Goal: Complete application form: Complete application form

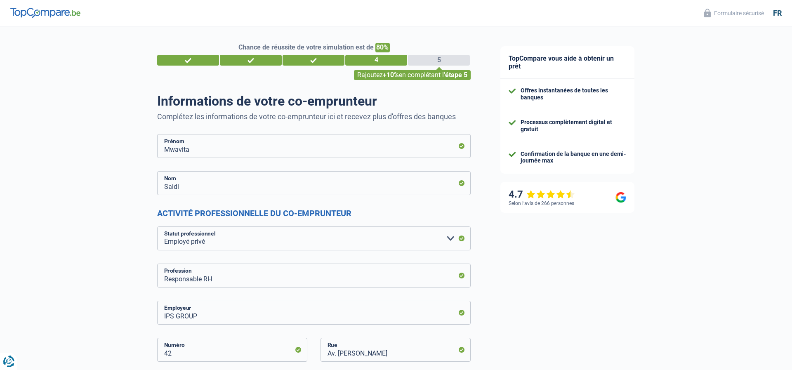
select select "privateEmployee"
select select "BE"
select select "bigCompanies"
select select "netSalary"
select select "mealVouchers"
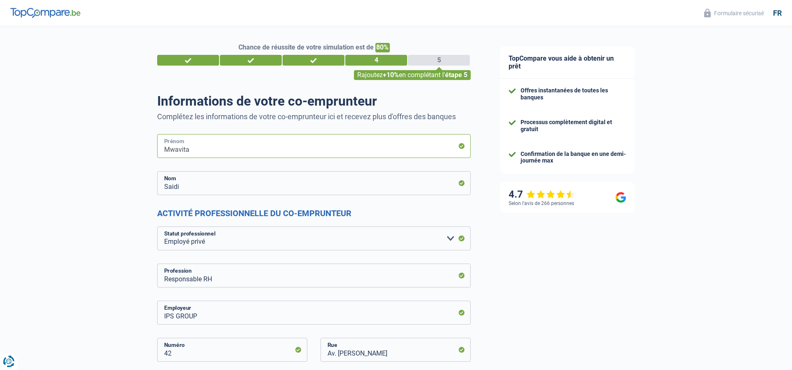
click at [209, 149] on input "Mwavita" at bounding box center [314, 146] width 314 height 24
type input "M"
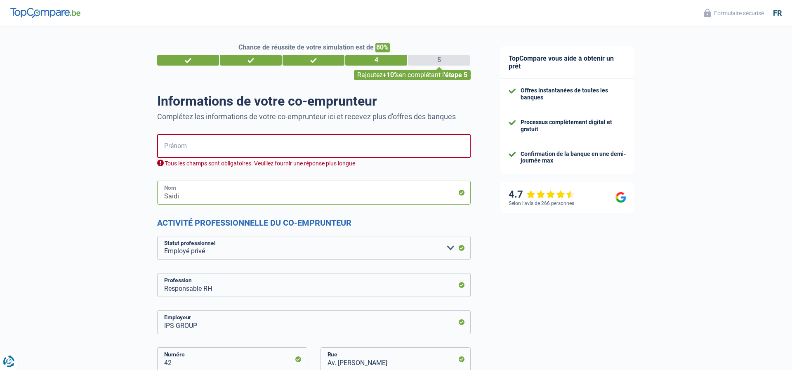
click at [234, 194] on input "Saidi" at bounding box center [314, 193] width 314 height 24
type input "S"
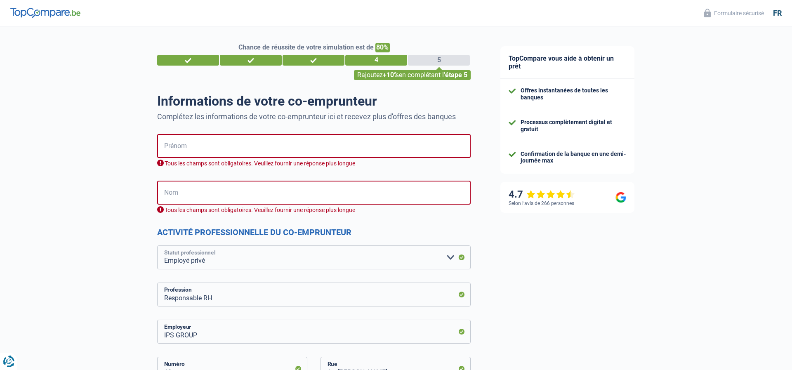
select select "worker"
radio input "false"
click at [432, 293] on input "Responsable RH" at bounding box center [314, 295] width 314 height 24
type input "R"
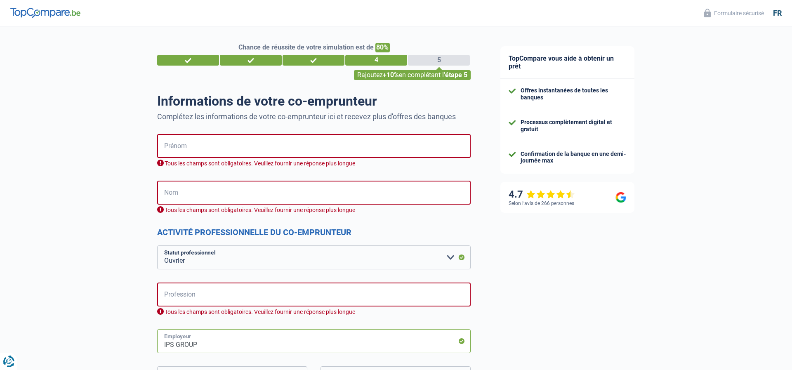
click at [412, 341] on input "IPS GROUP" at bounding box center [314, 341] width 314 height 24
type input "IPS G"
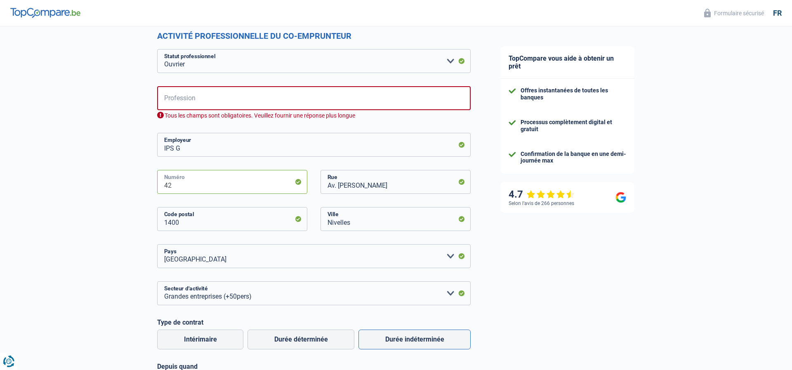
type input "4"
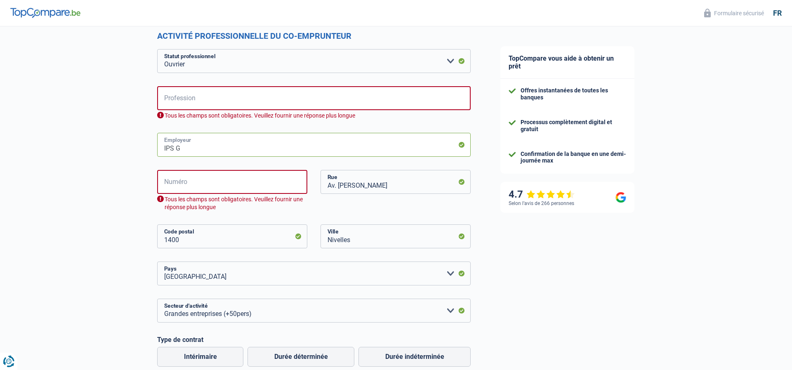
drag, startPoint x: 199, startPoint y: 136, endPoint x: 164, endPoint y: 152, distance: 38.6
click at [164, 152] on input "IPS G" at bounding box center [314, 145] width 314 height 24
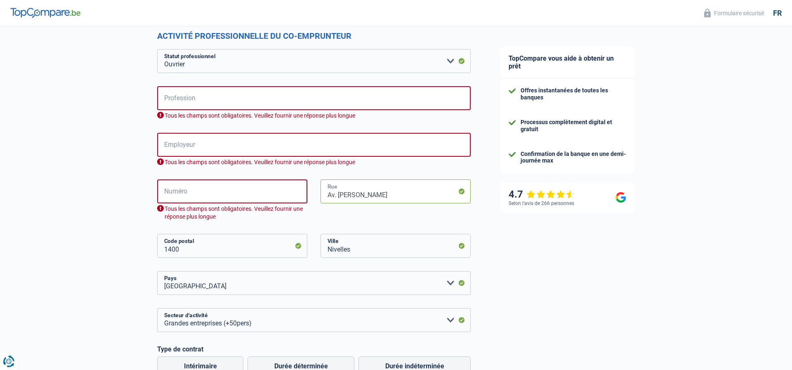
drag, startPoint x: 440, startPoint y: 195, endPoint x: 294, endPoint y: 208, distance: 146.3
click at [295, 208] on div "Numéro Tous les champs sont obligatoires. Veuillez fournir une réponse plus lon…" at bounding box center [314, 207] width 326 height 54
type input "A"
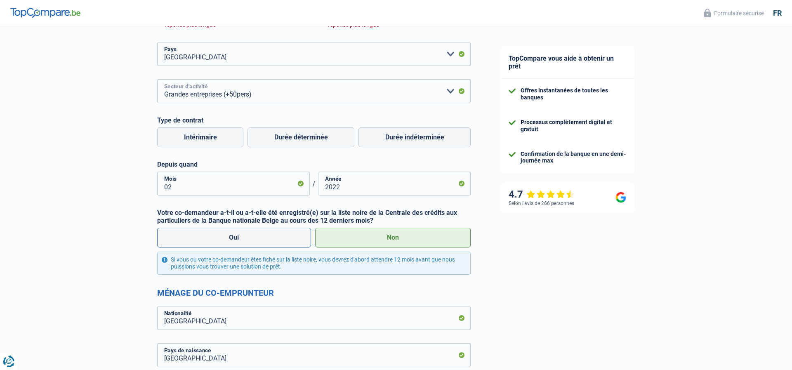
scroll to position [443, 0]
click at [288, 185] on input "02" at bounding box center [233, 183] width 153 height 24
type input "0"
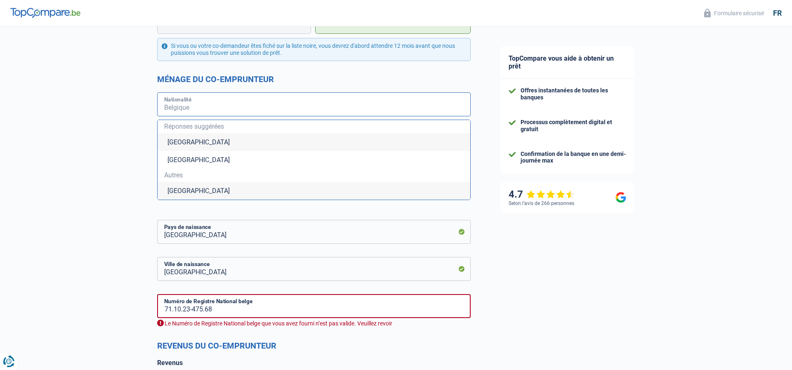
scroll to position [666, 0]
click at [305, 235] on input "[GEOGRAPHIC_DATA]" at bounding box center [314, 232] width 314 height 24
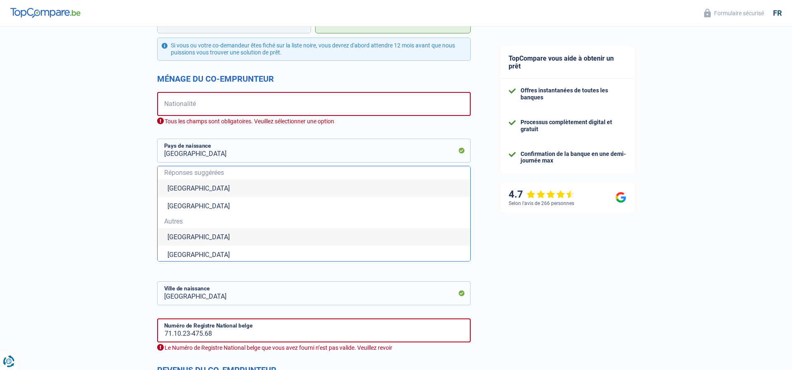
click at [316, 187] on li "[GEOGRAPHIC_DATA]" at bounding box center [314, 189] width 313 height 18
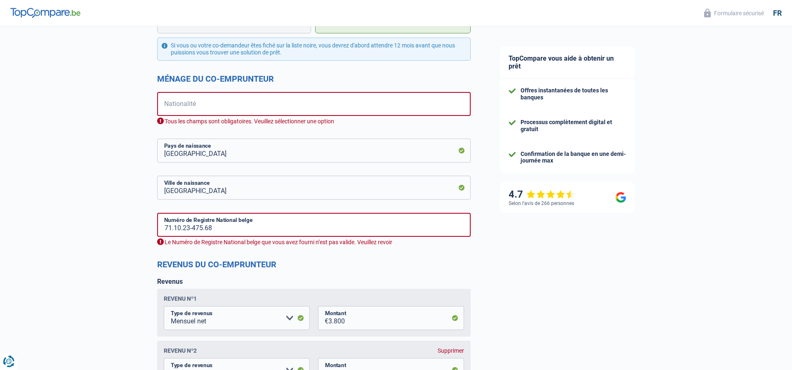
type input "[GEOGRAPHIC_DATA]"
click at [316, 187] on input "[GEOGRAPHIC_DATA]" at bounding box center [314, 188] width 314 height 24
type input "K"
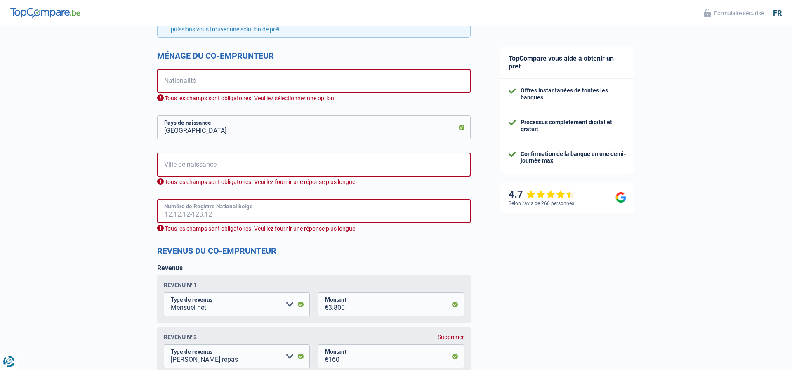
scroll to position [690, 0]
click at [390, 305] on input "3.800" at bounding box center [397, 304] width 136 height 24
type input "3"
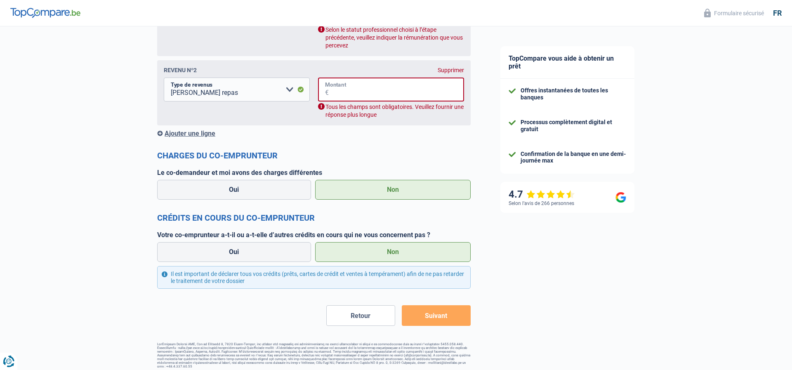
scroll to position [981, 0]
click at [378, 317] on button "Retour" at bounding box center [360, 316] width 69 height 21
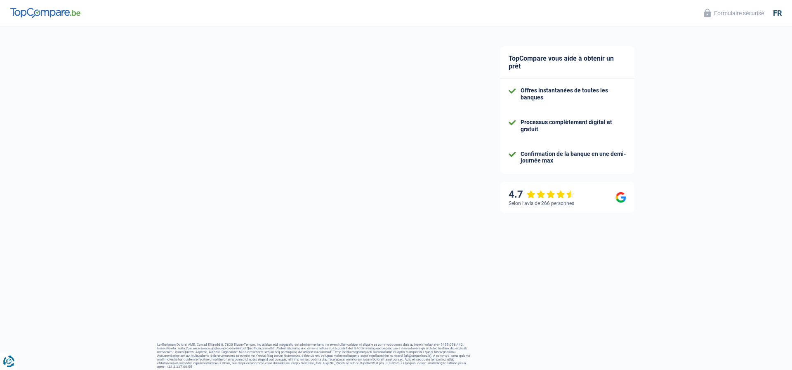
scroll to position [110, 0]
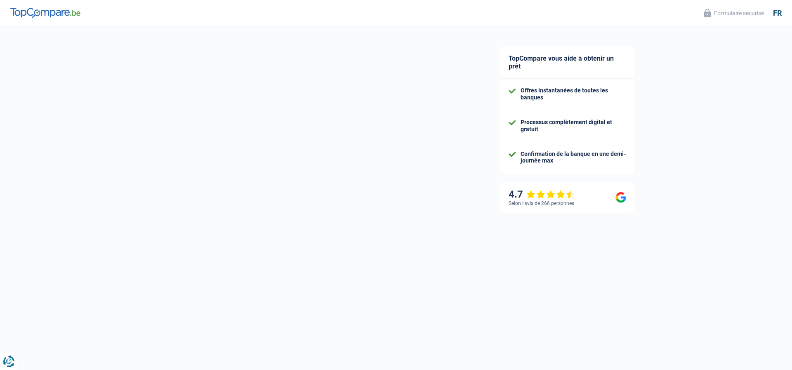
select select "socialSecurity"
select select "handicapAllowance"
select select "mortgage"
select select "300"
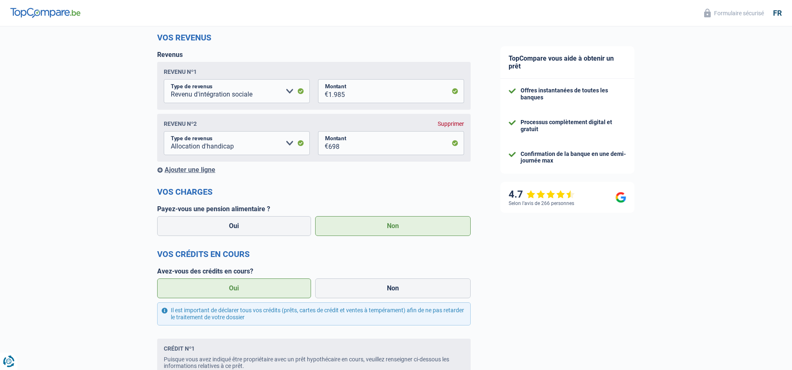
scroll to position [0, 0]
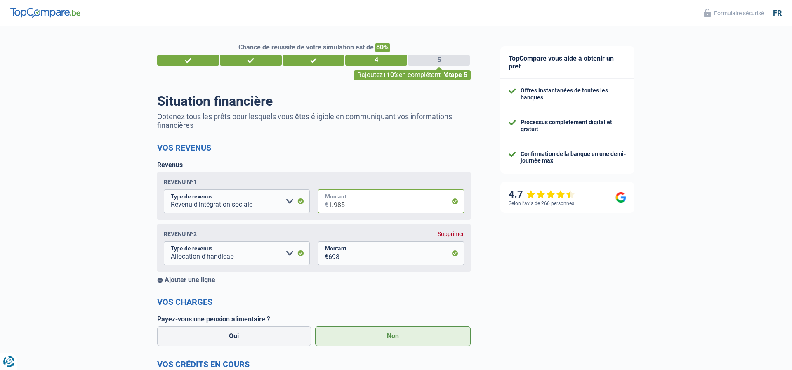
click at [407, 203] on input "1.985" at bounding box center [397, 201] width 136 height 24
type input "1"
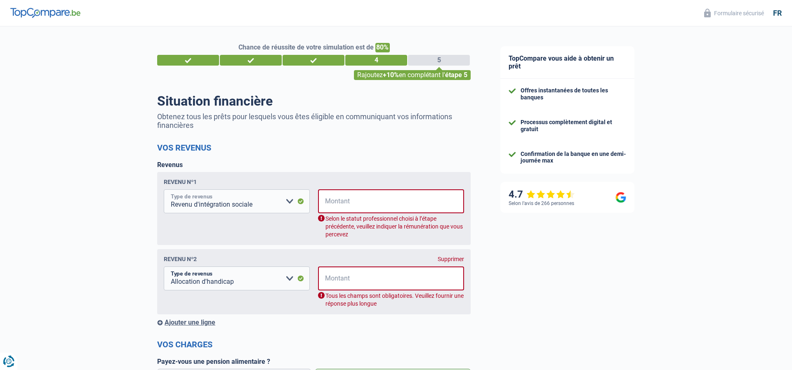
click at [304, 205] on select "Allocation d'handicap Allocations chômage Allocations familiales Chèques repas …" at bounding box center [237, 201] width 146 height 24
select select "other"
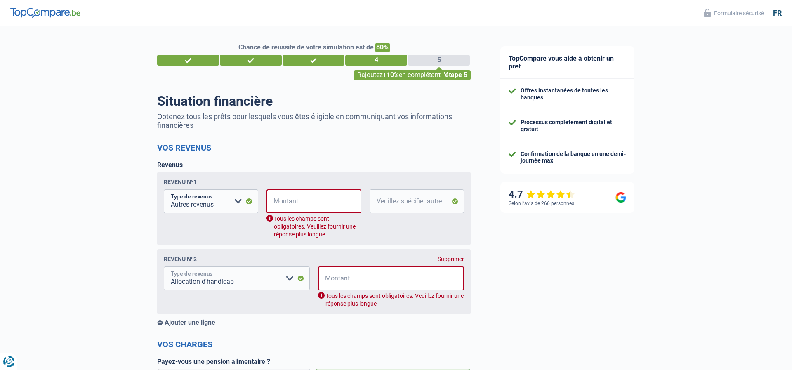
select select "other"
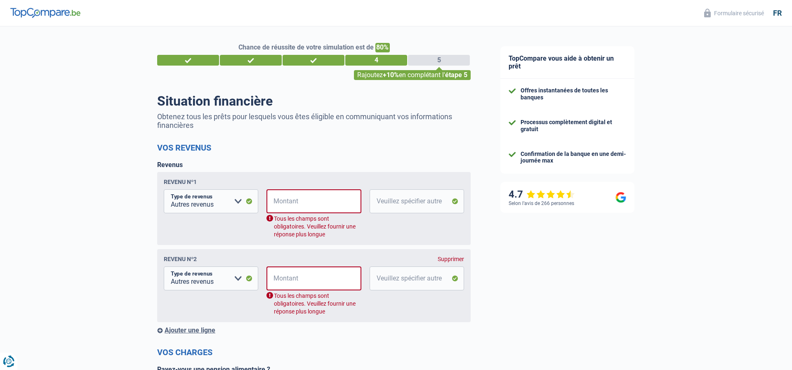
click at [251, 253] on div "Revenu nº2 Supprimer Allocation d'handicap Allocations chômage Allocations fami…" at bounding box center [314, 285] width 314 height 73
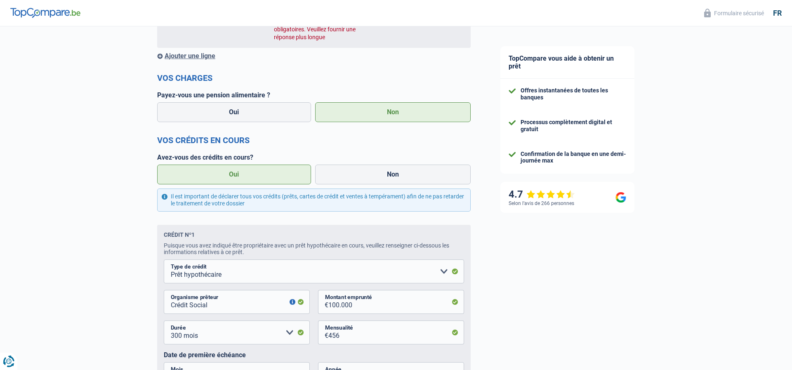
scroll to position [279, 0]
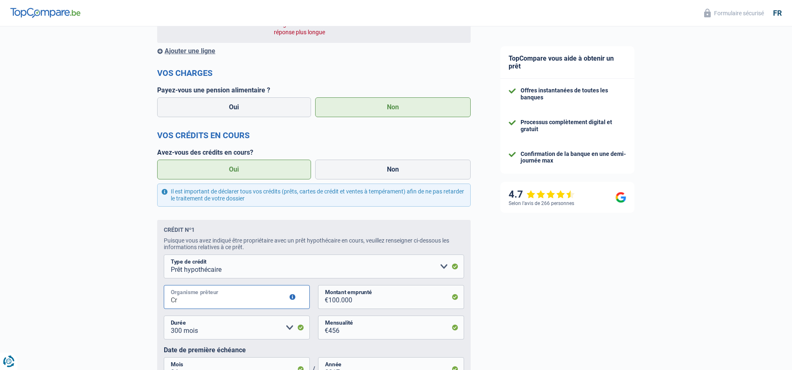
type input "C"
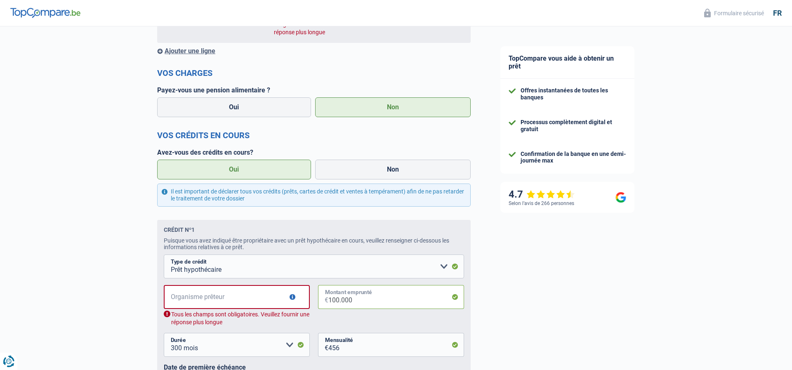
select select
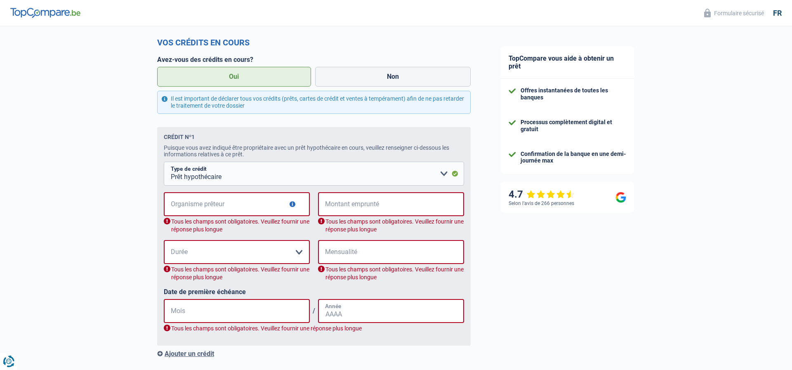
scroll to position [371, 0]
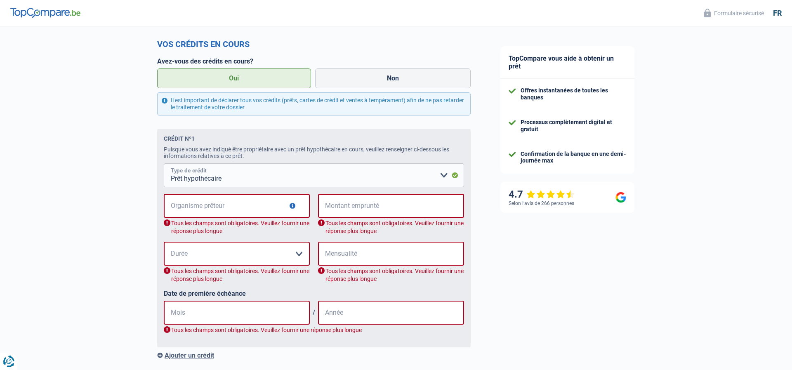
select select "carLoan"
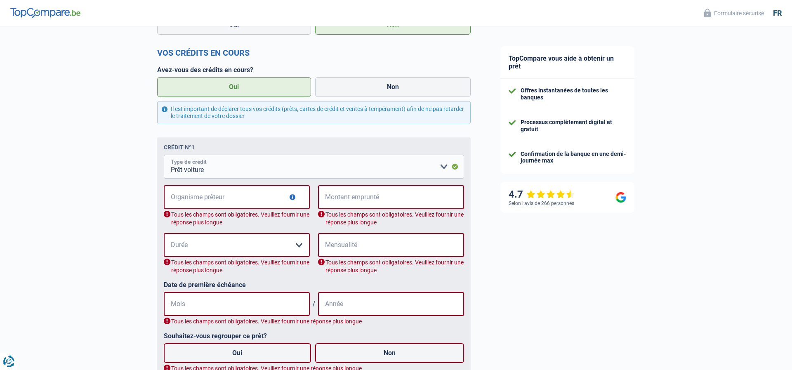
scroll to position [362, 0]
drag, startPoint x: 415, startPoint y: 81, endPoint x: 415, endPoint y: 97, distance: 15.3
click at [415, 97] on div "Oui Non" at bounding box center [314, 87] width 318 height 24
click at [411, 88] on label "Non" at bounding box center [393, 87] width 156 height 20
click at [411, 88] on input "Non" at bounding box center [393, 87] width 156 height 20
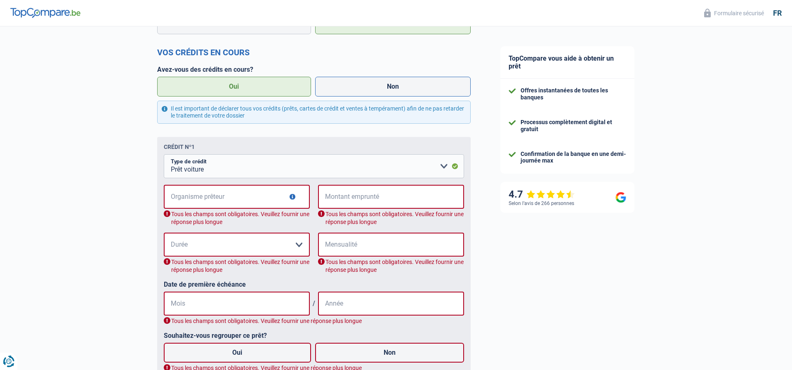
radio input "true"
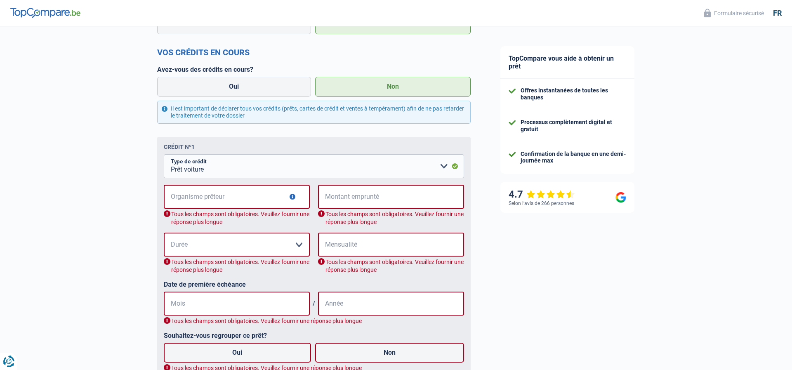
select select "socialSecurity"
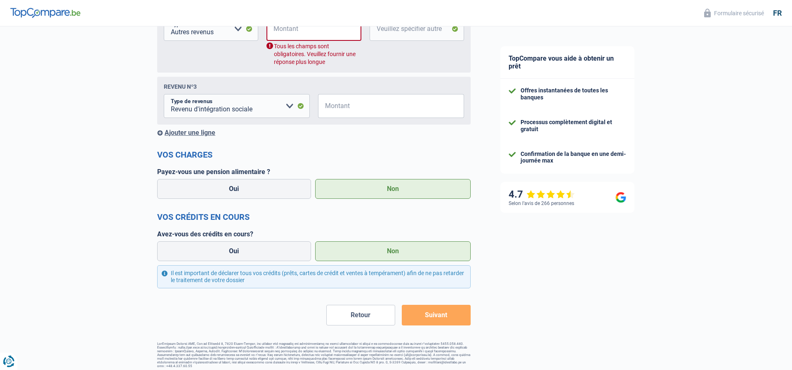
scroll to position [249, 0]
click at [367, 312] on button "Retour" at bounding box center [360, 315] width 69 height 21
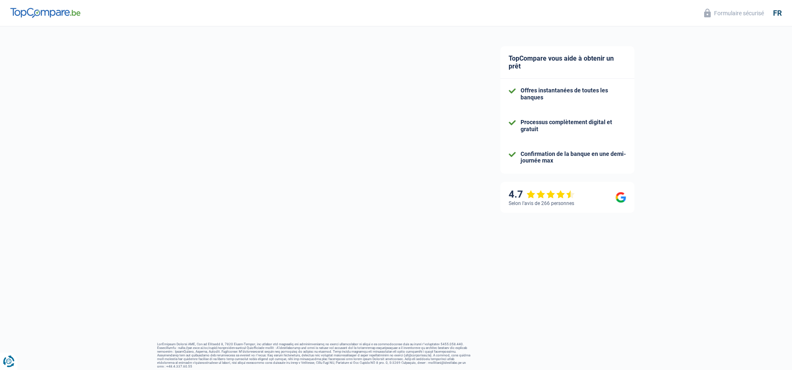
select select "married"
select select "ownerWithMortgage"
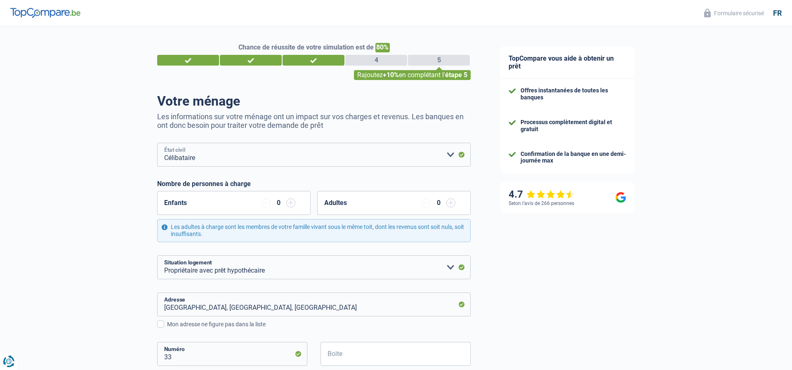
select select "married"
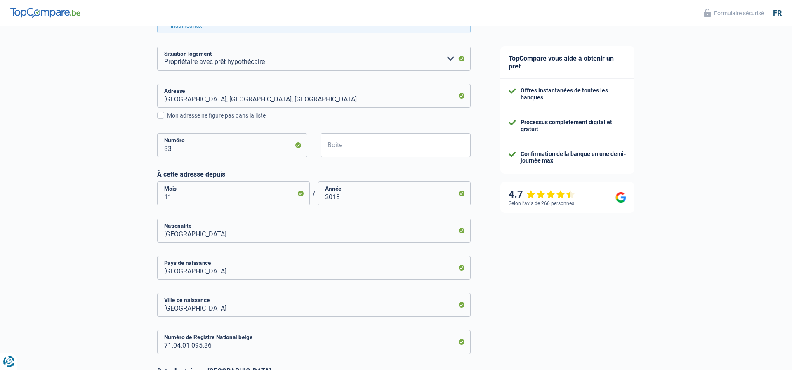
scroll to position [279, 0]
click at [357, 95] on input "[GEOGRAPHIC_DATA], [GEOGRAPHIC_DATA], [GEOGRAPHIC_DATA]" at bounding box center [314, 96] width 314 height 24
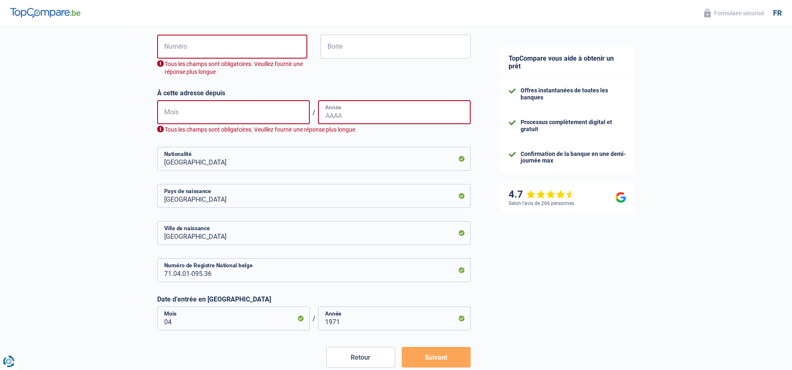
scroll to position [392, 0]
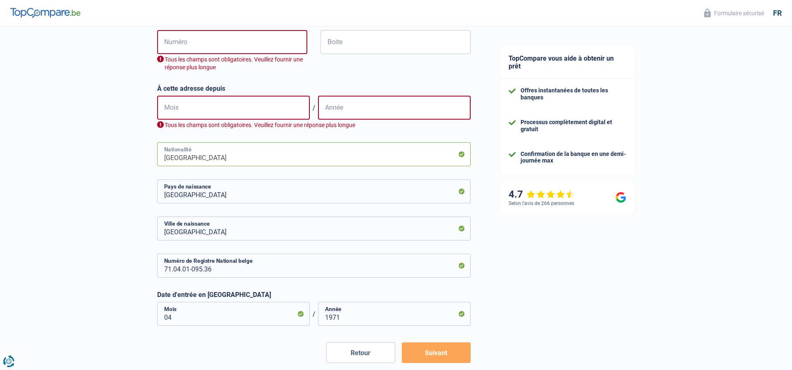
click at [266, 161] on input "[GEOGRAPHIC_DATA]" at bounding box center [314, 154] width 314 height 24
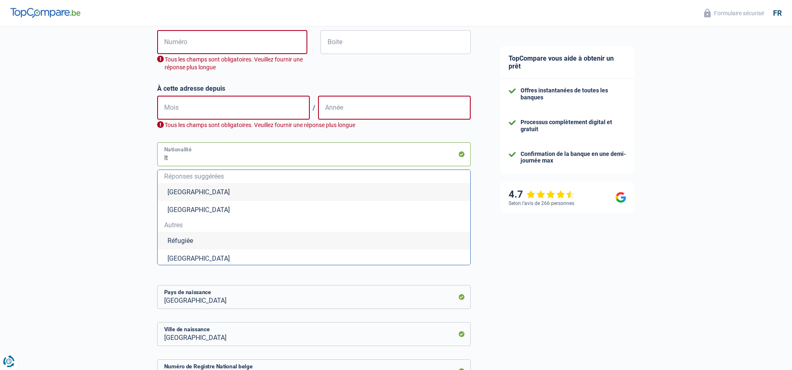
type input "I"
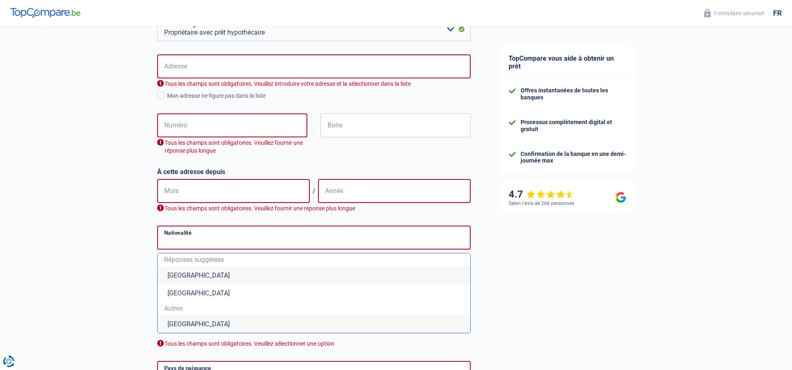
scroll to position [290, 0]
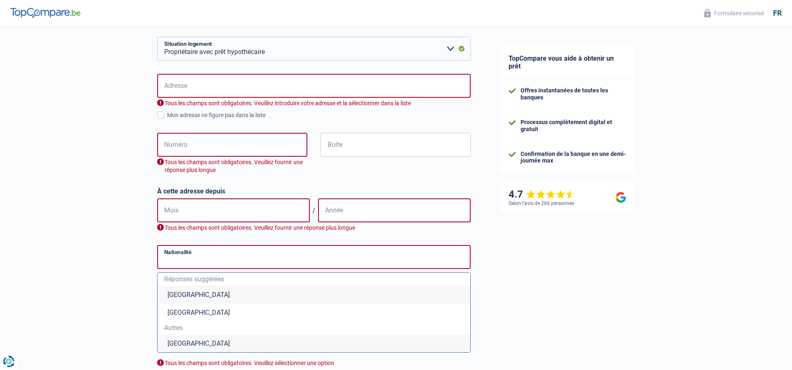
click at [266, 161] on div "Tous les champs sont obligatoires. Veuillez fournir une réponse plus longue" at bounding box center [232, 166] width 150 height 16
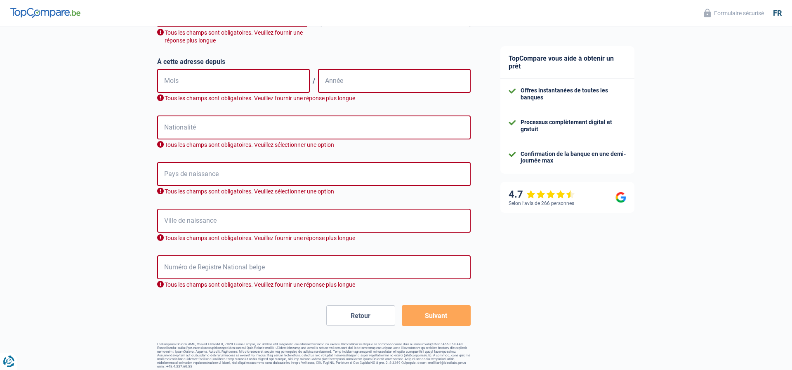
scroll to position [419, 0]
click at [388, 316] on button "Retour" at bounding box center [360, 316] width 69 height 21
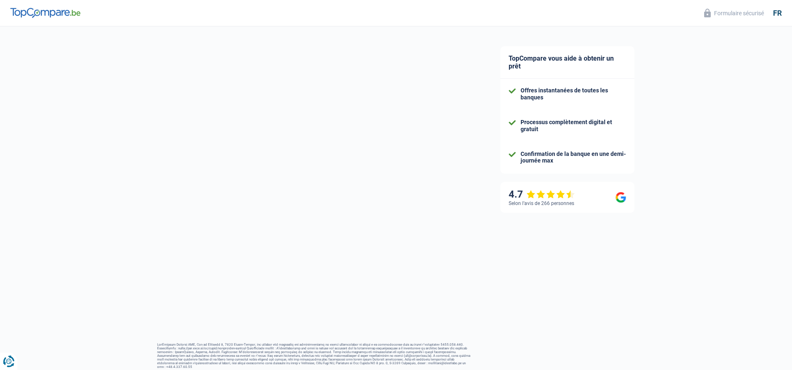
select select "cpasMargin"
select select "BE"
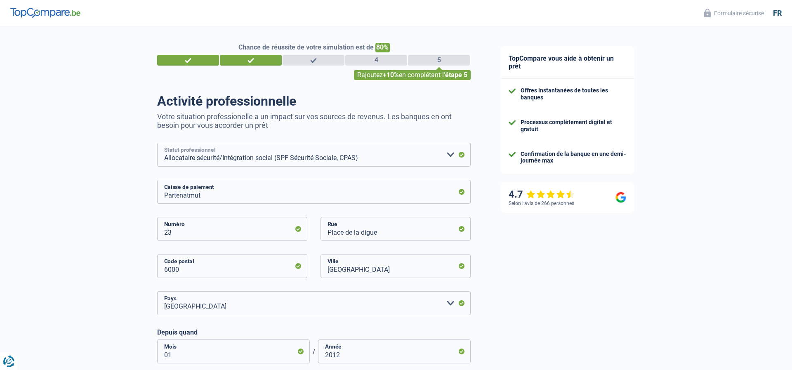
select select "worker"
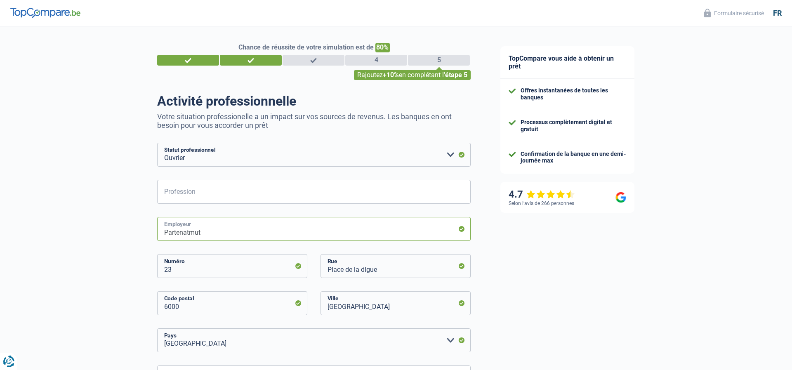
click at [450, 239] on input "Partenatmut" at bounding box center [314, 229] width 314 height 24
type input "P"
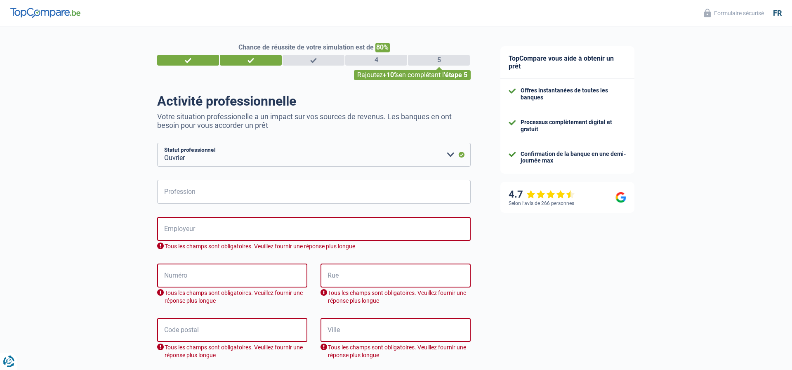
scroll to position [199, 0]
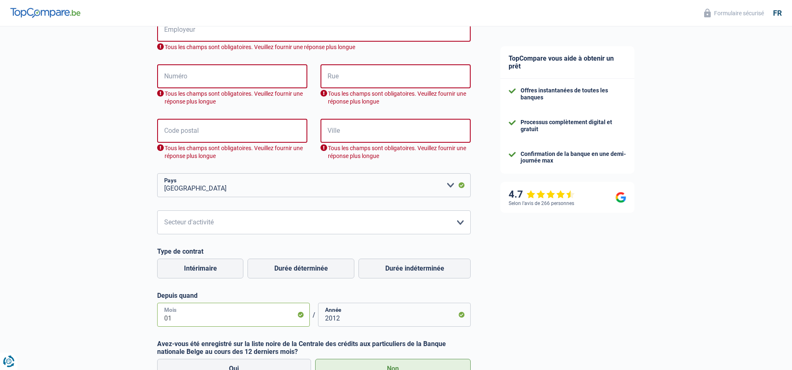
click at [288, 324] on input "01" at bounding box center [233, 315] width 153 height 24
type input "0"
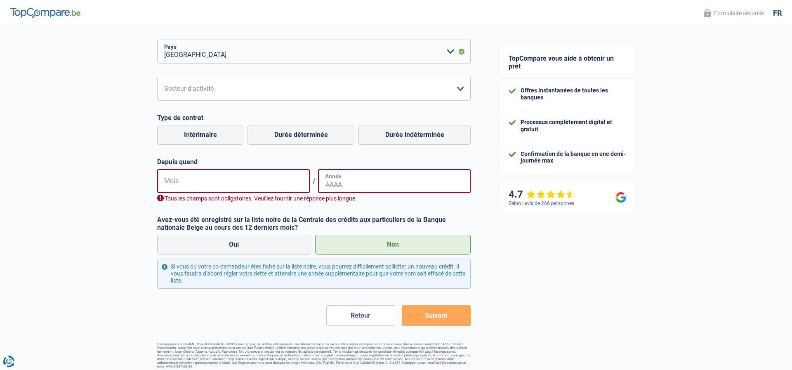
scroll to position [333, 0]
click at [245, 248] on label "Oui" at bounding box center [234, 245] width 154 height 20
click at [245, 248] on input "Oui" at bounding box center [234, 245] width 154 height 20
radio input "true"
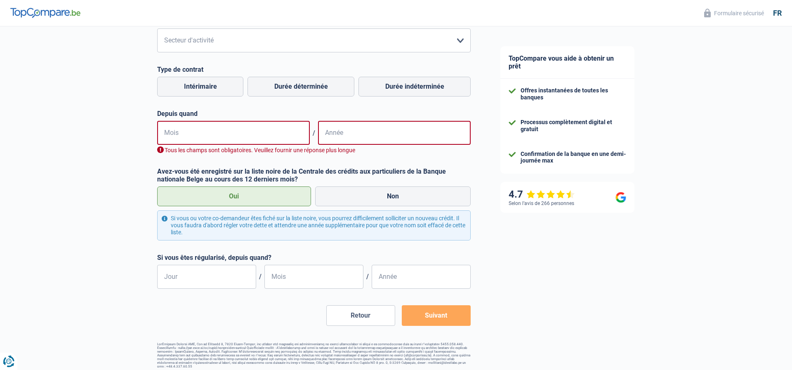
scroll to position [381, 0]
click at [385, 312] on button "Retour" at bounding box center [360, 316] width 69 height 21
select select "32"
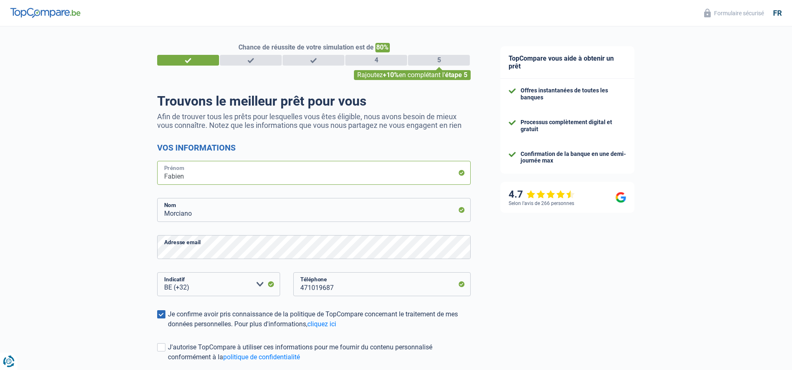
click at [324, 175] on input "Fabien" at bounding box center [314, 173] width 314 height 24
type input "F"
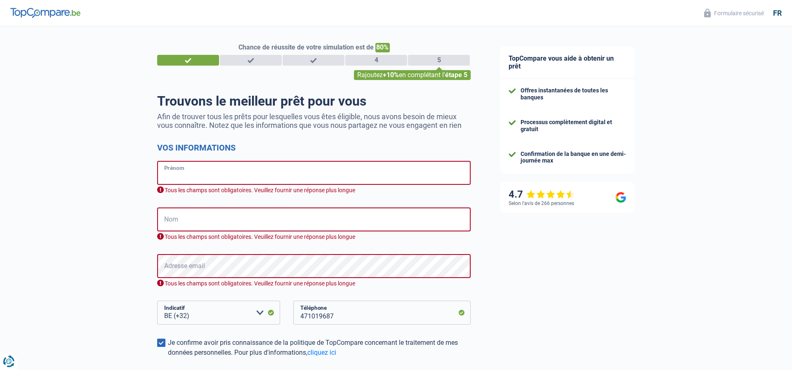
click at [324, 175] on input "Prénom" at bounding box center [314, 173] width 314 height 24
click at [409, 315] on input "471019687" at bounding box center [381, 313] width 177 height 24
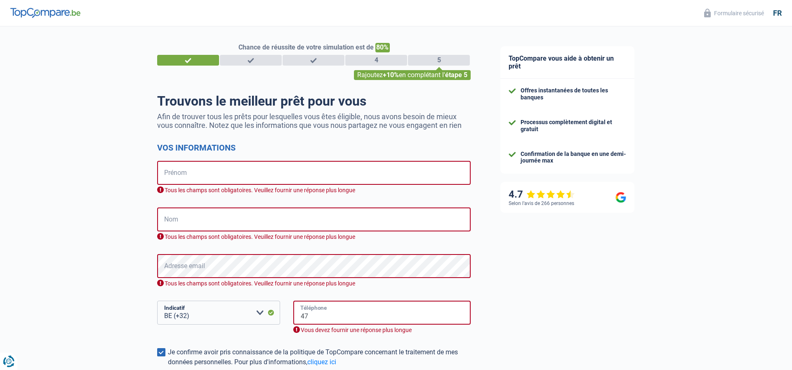
type input "4"
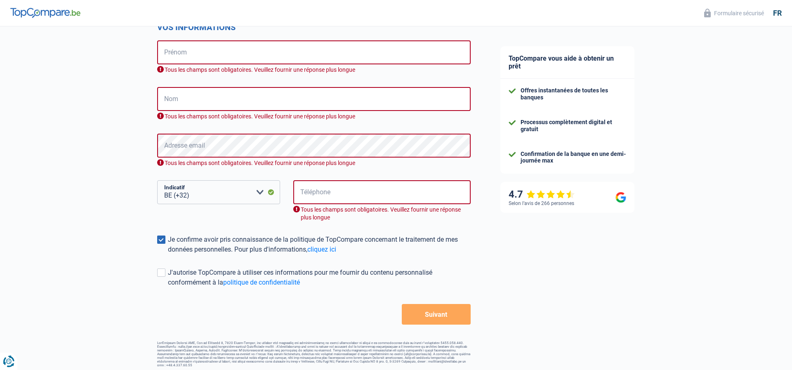
scroll to position [120, 0]
click at [164, 241] on span at bounding box center [161, 240] width 8 height 8
click at [168, 255] on input "Je confirme avoir pris connaissance de la politique de TopCompare concernant le…" at bounding box center [168, 255] width 0 height 0
click at [454, 312] on button "Suivant" at bounding box center [436, 315] width 69 height 21
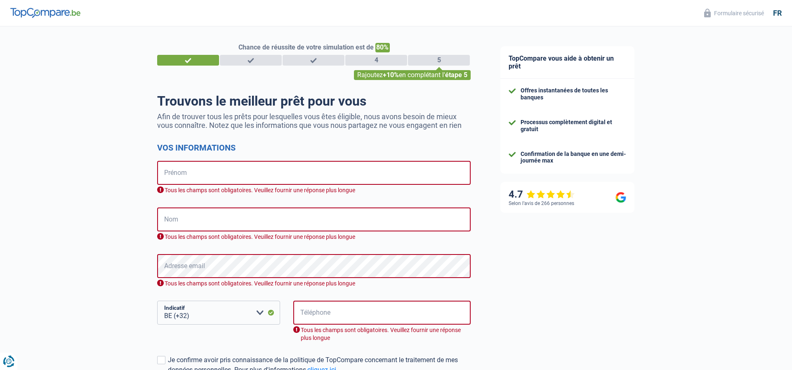
scroll to position [0, 0]
